Goal: Information Seeking & Learning: Learn about a topic

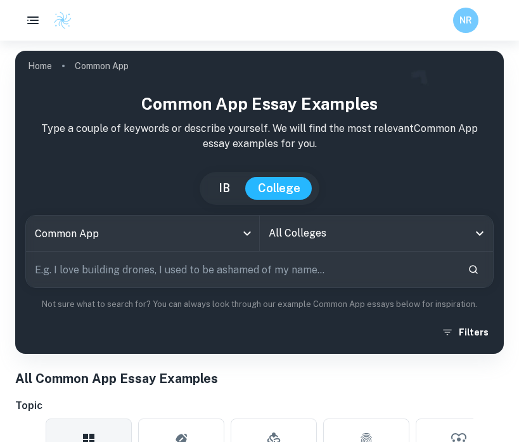
click at [277, 282] on input "text" at bounding box center [242, 269] width 432 height 35
type input "24 hours"
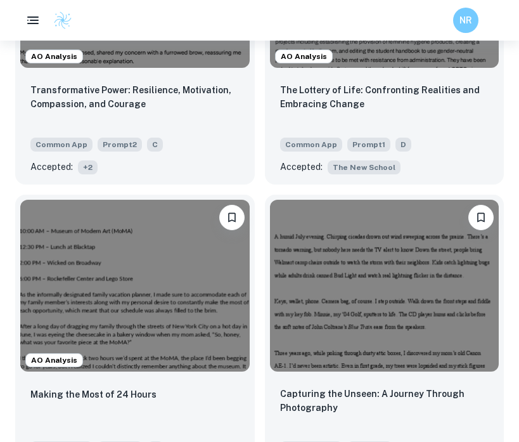
scroll to position [607, 0]
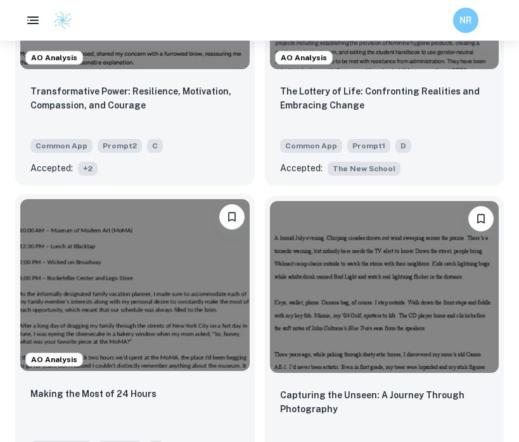
click at [164, 381] on div "Making the Most of 24 Hours Common App Prompt 5 A Accepted: [GEOGRAPHIC_DATA] +…" at bounding box center [135, 432] width 240 height 112
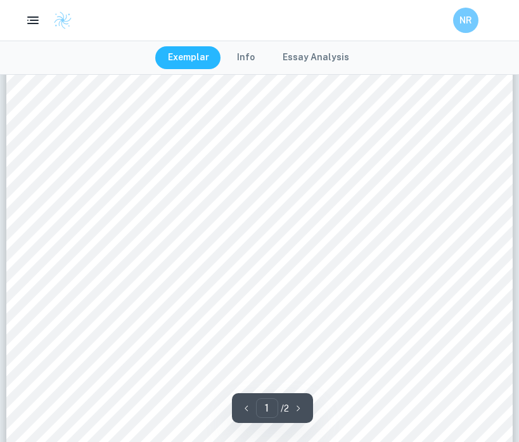
scroll to position [340, 0]
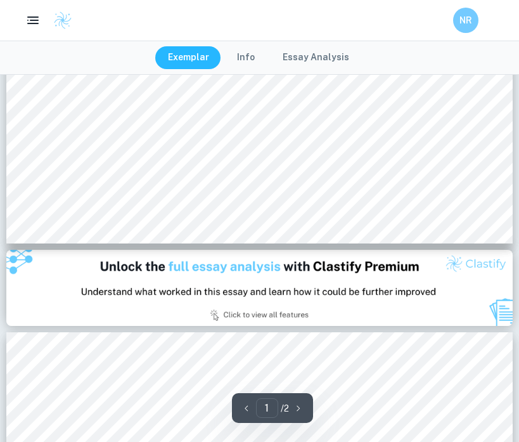
type input "2"
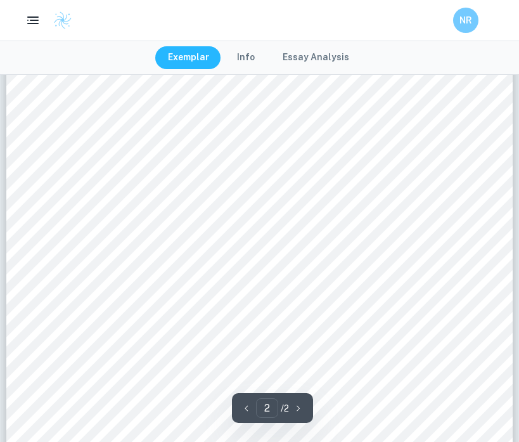
scroll to position [826, 0]
